Goal: Check status: Check status

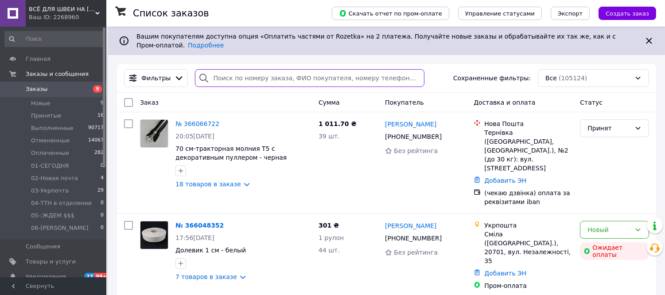
paste input "365599296"
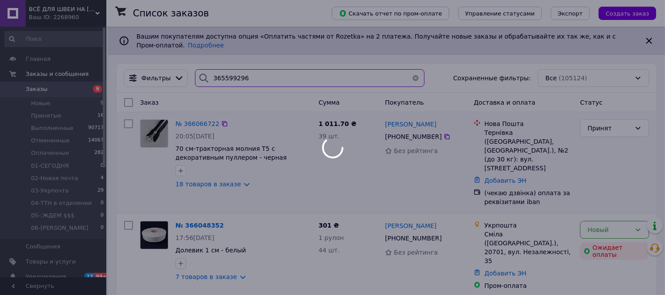
type input "365599296"
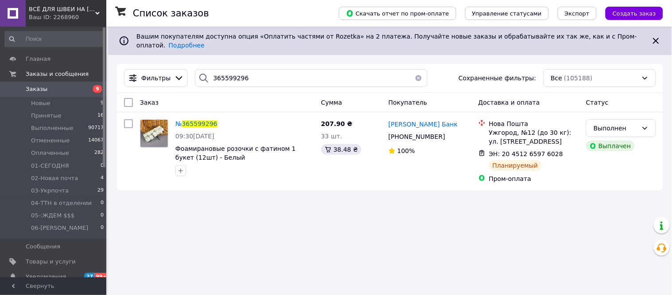
click at [36, 90] on span "Заказы" at bounding box center [37, 89] width 22 height 8
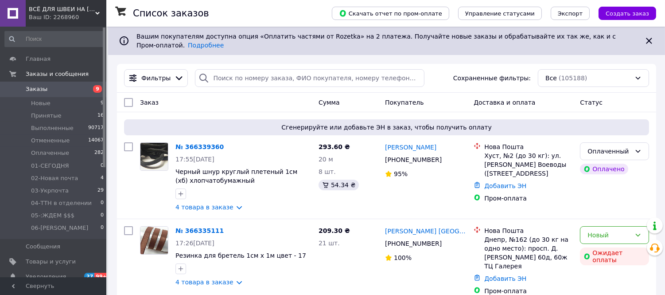
click at [59, 13] on div "Ваш ID: 2268960" at bounding box center [68, 17] width 78 height 8
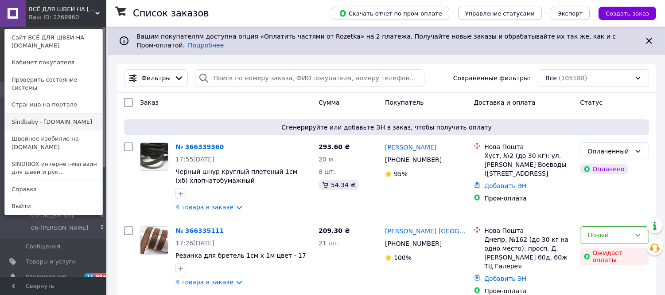
click at [47, 113] on link "Sindbaby - [DOMAIN_NAME]" at bounding box center [54, 121] width 98 height 17
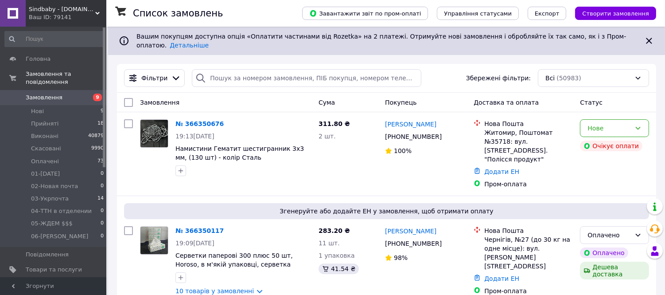
click at [56, 13] on div "Ваш ID: 79141" at bounding box center [68, 17] width 78 height 8
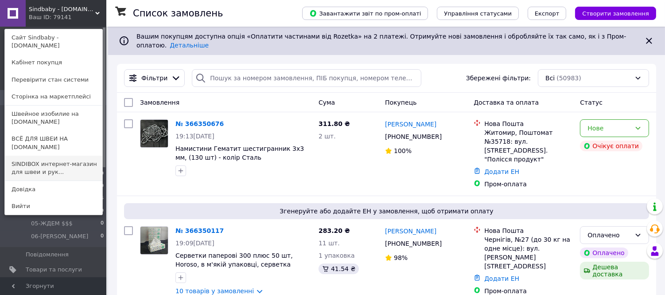
click at [43, 156] on link "SINDIBOX интернет-магазин для швеи и рук..." at bounding box center [54, 168] width 98 height 25
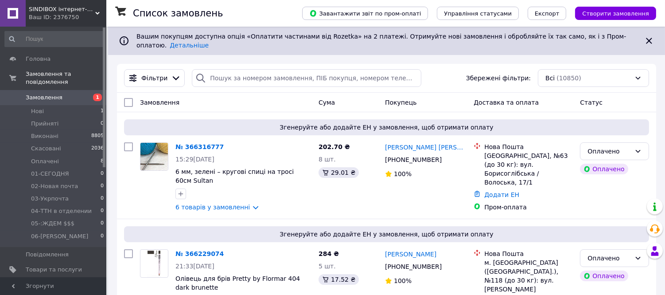
click at [46, 14] on div "Ваш ID: 2376750" at bounding box center [68, 17] width 78 height 8
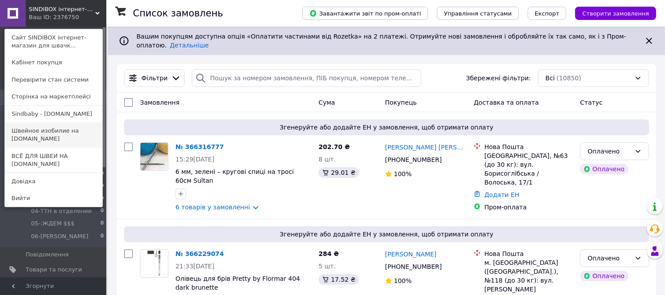
click at [43, 135] on link "Швейное изобилие на [DOMAIN_NAME]" at bounding box center [54, 134] width 98 height 25
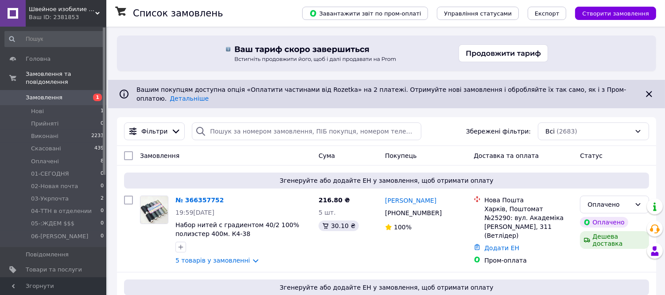
click at [56, 7] on span "Швейное изобилие на [DOMAIN_NAME]" at bounding box center [62, 9] width 66 height 8
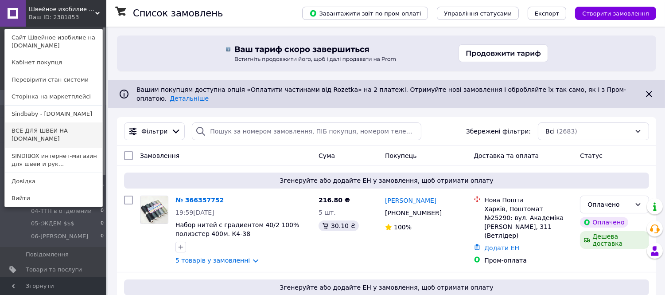
click at [56, 125] on link "ВСЁ ДЛЯ ШВЕИ НА [DOMAIN_NAME]" at bounding box center [54, 134] width 98 height 25
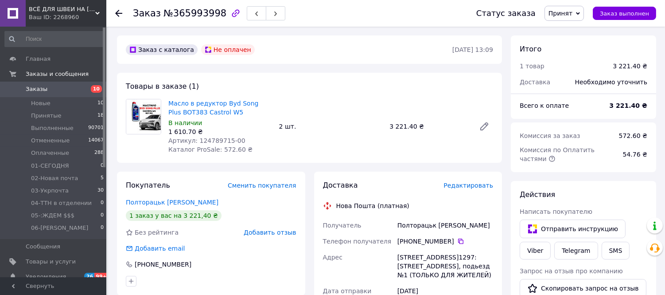
click at [202, 12] on span "№365993998" at bounding box center [195, 13] width 63 height 11
copy span "365993998"
